Goal: Task Accomplishment & Management: Manage account settings

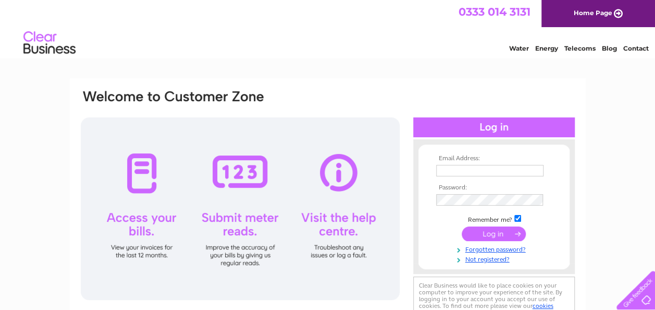
type input "hilditchc@hotmail.com"
click at [489, 231] on input "submit" at bounding box center [494, 233] width 64 height 15
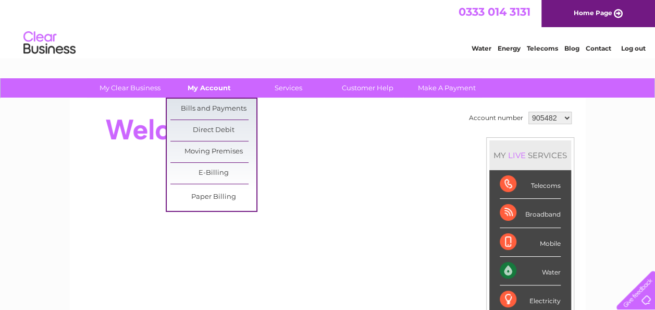
click at [213, 84] on link "My Account" at bounding box center [209, 87] width 86 height 19
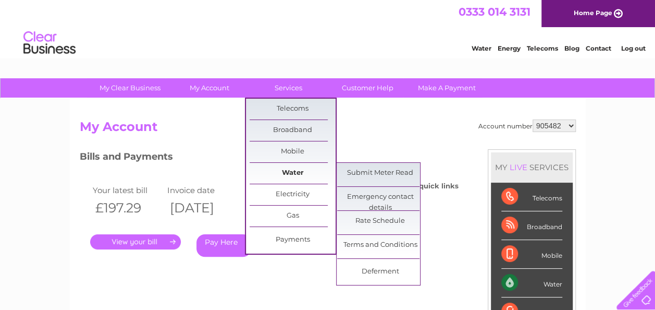
click at [299, 169] on link "Water" at bounding box center [293, 173] width 86 height 21
click at [392, 176] on link "Submit Meter Read" at bounding box center [380, 173] width 86 height 21
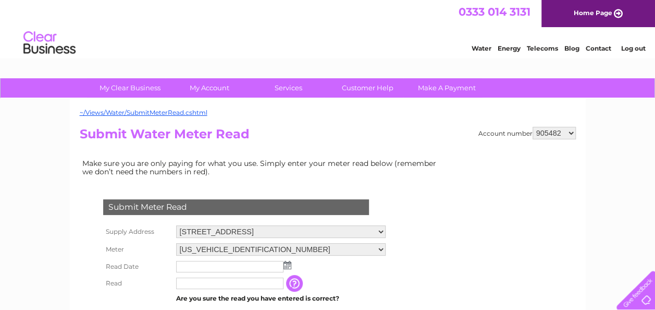
click at [288, 264] on img at bounding box center [288, 265] width 8 height 8
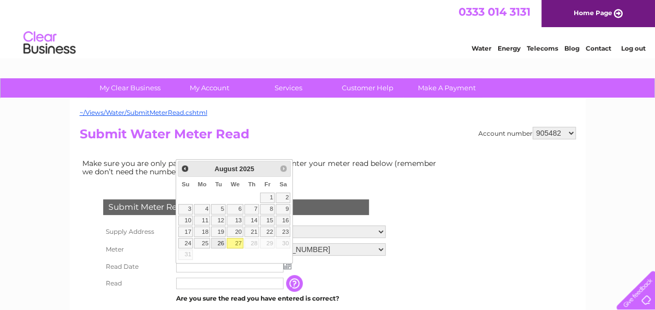
click at [220, 238] on link "26" at bounding box center [218, 243] width 15 height 10
type input "2025/08/26"
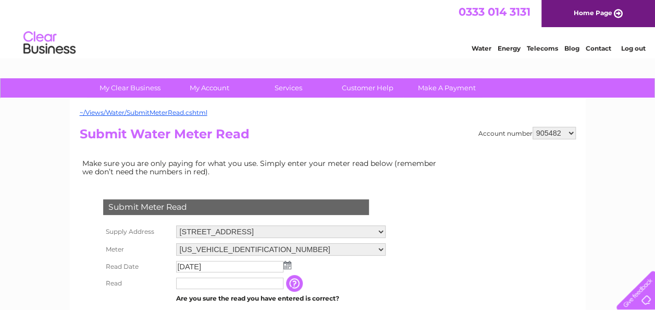
click at [226, 286] on input "text" at bounding box center [229, 282] width 107 height 11
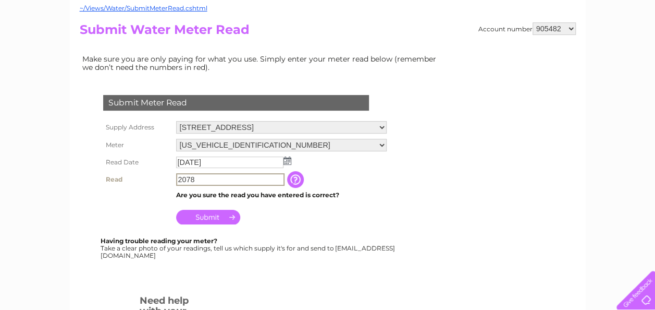
type input "2078"
click at [197, 219] on input "Submit" at bounding box center [208, 217] width 64 height 15
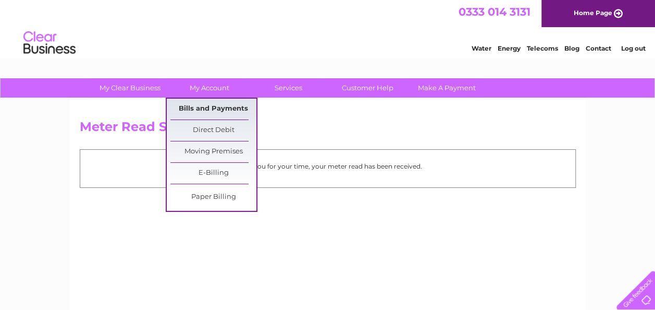
click at [205, 103] on link "Bills and Payments" at bounding box center [213, 109] width 86 height 21
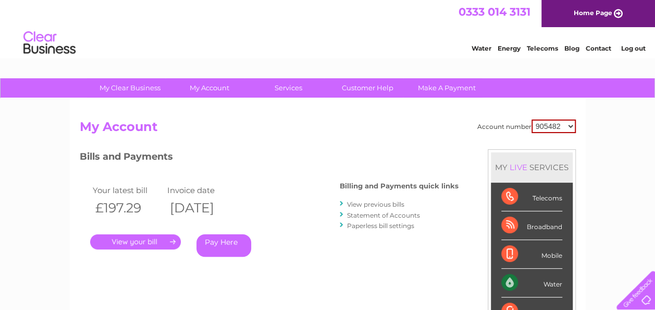
click at [570, 127] on select "905482 905484 923741 994537 1154086" at bounding box center [554, 126] width 44 height 14
click at [146, 244] on link "." at bounding box center [135, 241] width 91 height 15
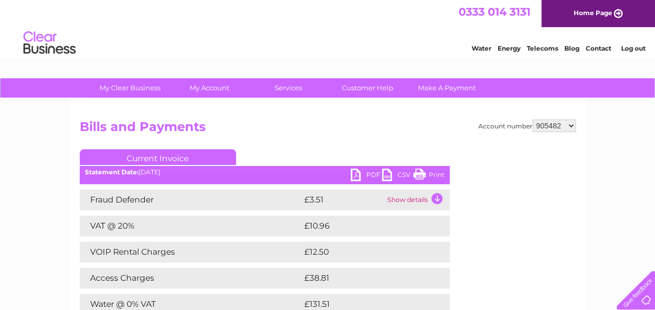
click at [371, 174] on link "PDF" at bounding box center [366, 175] width 31 height 15
